Goal: Task Accomplishment & Management: Manage account settings

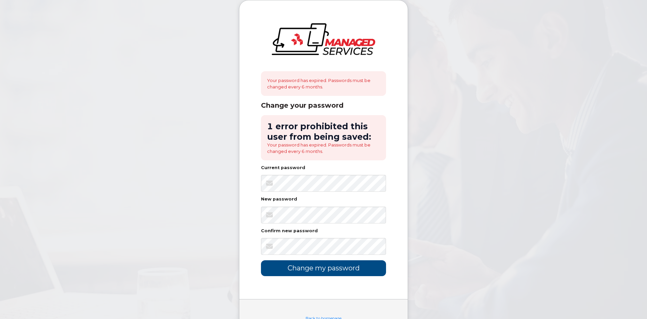
click at [377, 182] on keeper-lock "Open Keeper Popup" at bounding box center [377, 183] width 8 height 8
click at [375, 214] on keeper-lock "Open Keeper Popup" at bounding box center [377, 215] width 8 height 8
click at [351, 202] on div "New password" at bounding box center [323, 200] width 125 height 7
click at [242, 208] on div "Your password has expired. Passwords must be changed every 6 months. Change you…" at bounding box center [323, 149] width 168 height 299
click at [261, 261] on input "Change my password" at bounding box center [323, 269] width 125 height 16
